Goal: Transaction & Acquisition: Subscribe to service/newsletter

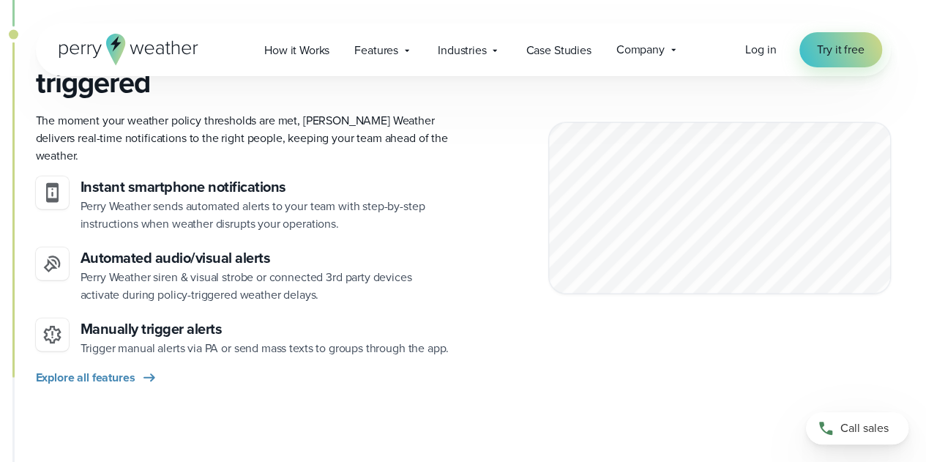
scroll to position [1615, 0]
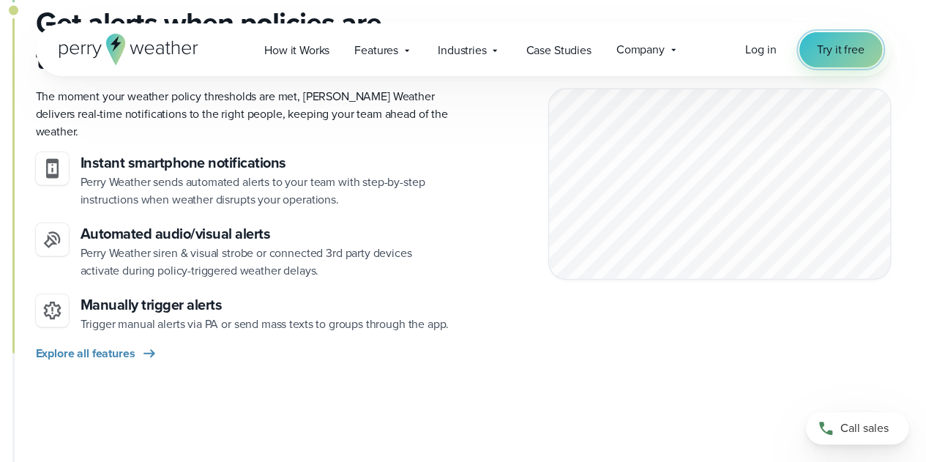
click at [836, 42] on span "Try it free" at bounding box center [840, 50] width 47 height 18
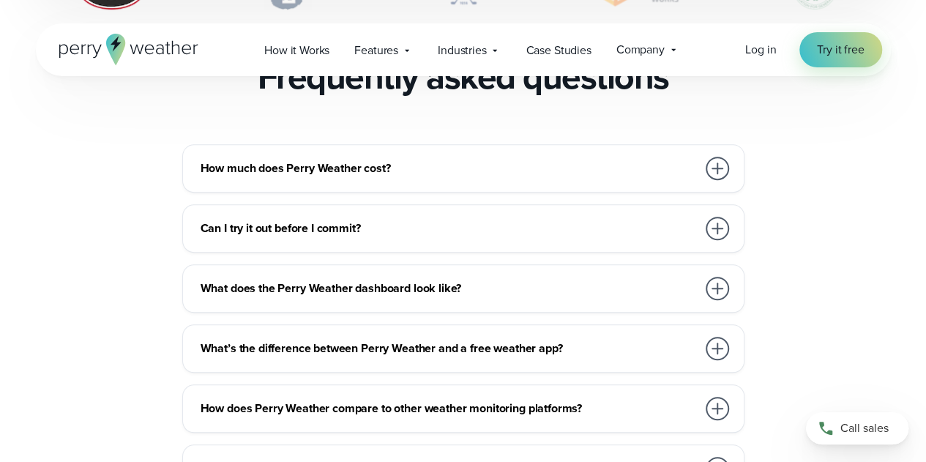
scroll to position [3220, 0]
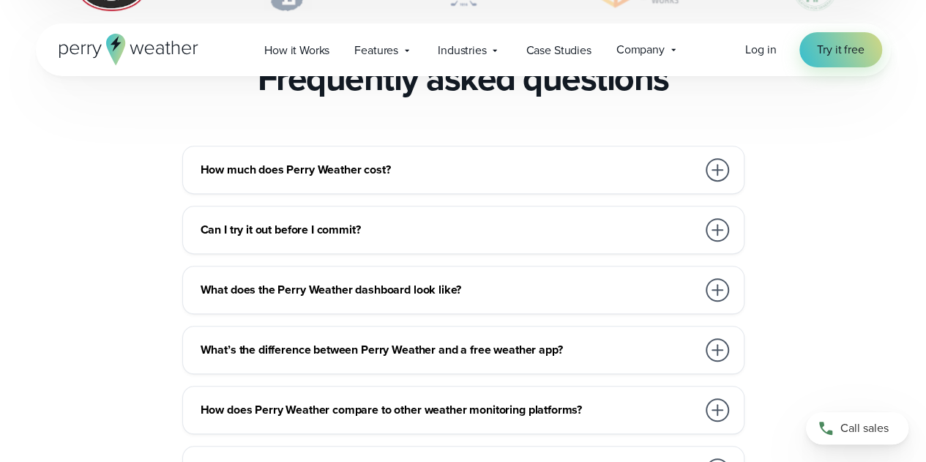
click at [354, 161] on h3 "How much does Perry Weather cost?" at bounding box center [449, 170] width 496 height 18
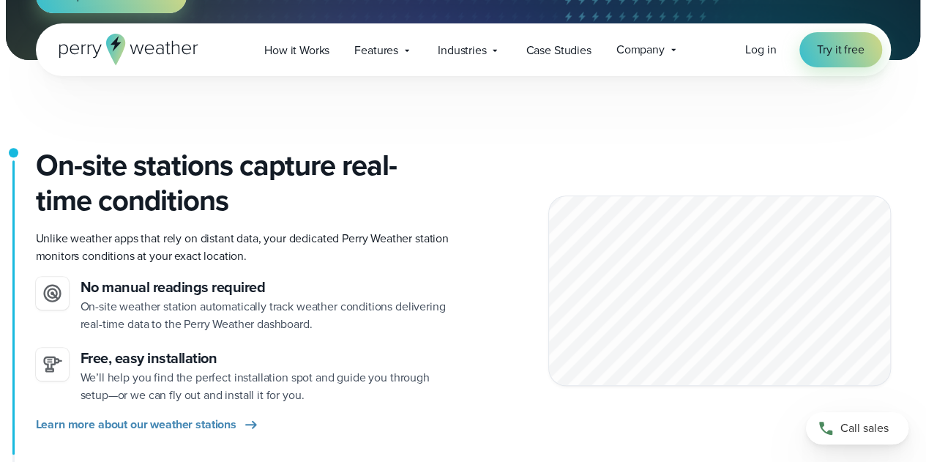
scroll to position [0, 0]
